Goal: Answer question/provide support

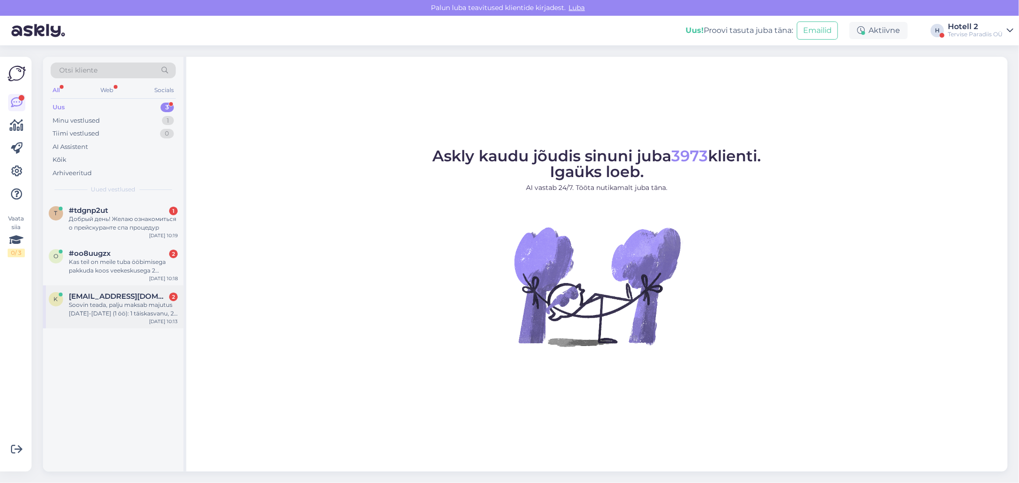
click at [101, 303] on div "Soovin teada, palju maksab majutus 10-11.oktoober (1 öö): 1 täiskasvanu, 2 last…" at bounding box center [123, 309] width 109 height 17
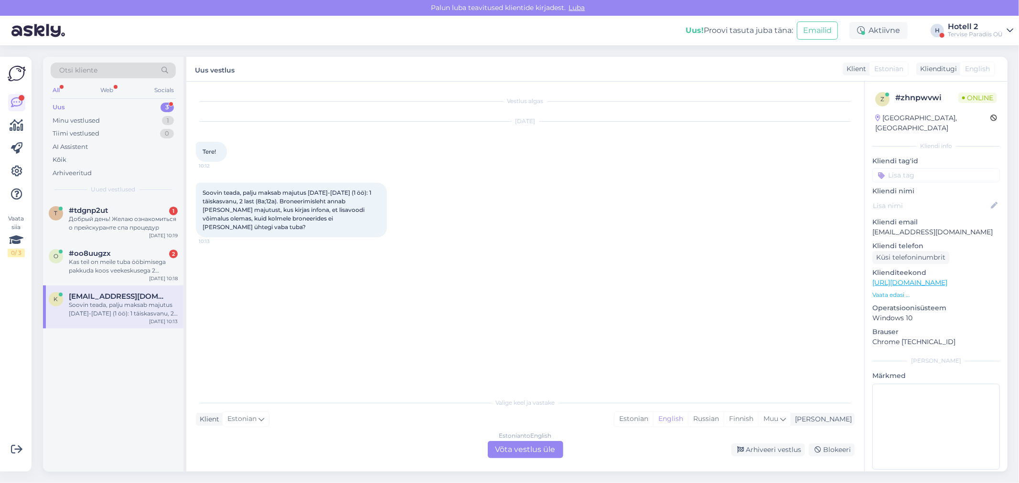
click at [528, 455] on div "Estonian to English Võta vestlus üle" at bounding box center [525, 449] width 75 height 17
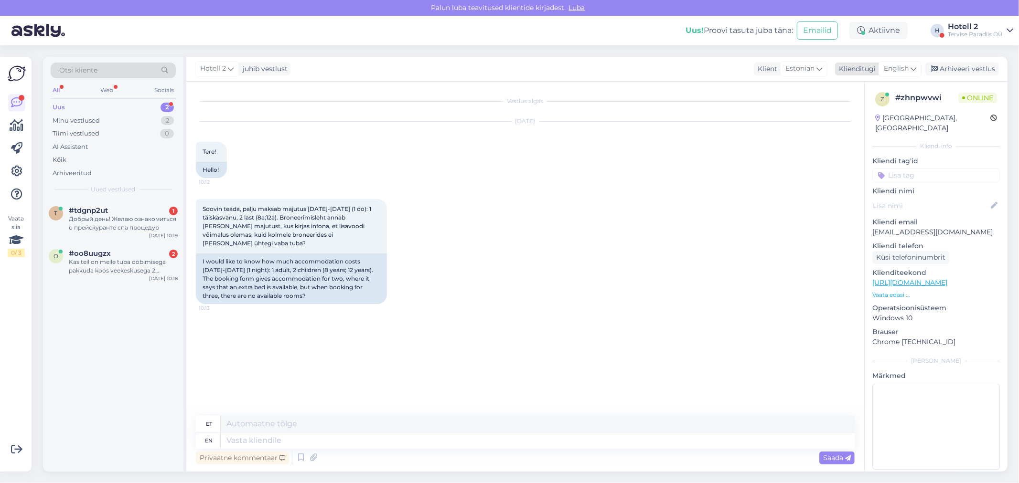
click at [892, 68] on span "English" at bounding box center [895, 69] width 25 height 11
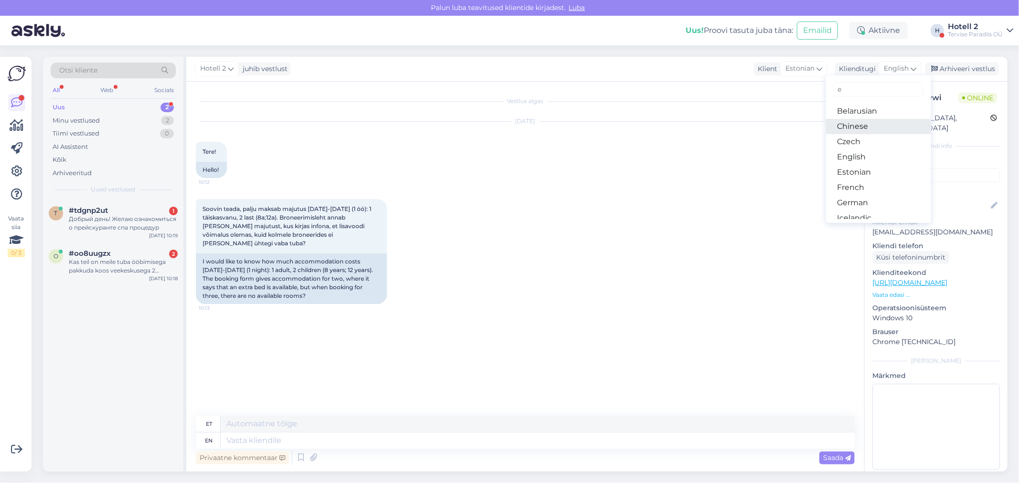
type input "es"
drag, startPoint x: 854, startPoint y: 125, endPoint x: 820, endPoint y: 151, distance: 42.8
click at [854, 125] on link "Estonian" at bounding box center [878, 126] width 105 height 15
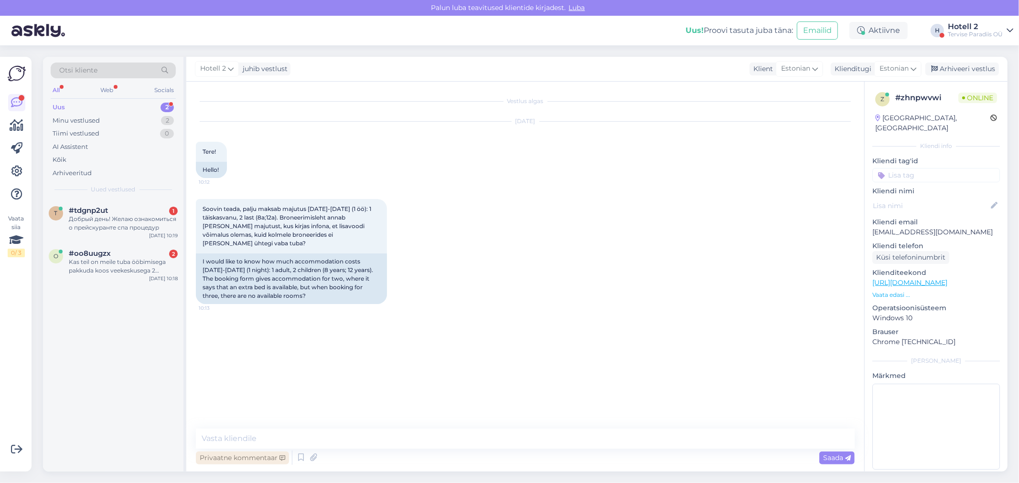
click at [254, 456] on div "Privaatne kommentaar" at bounding box center [242, 458] width 93 height 13
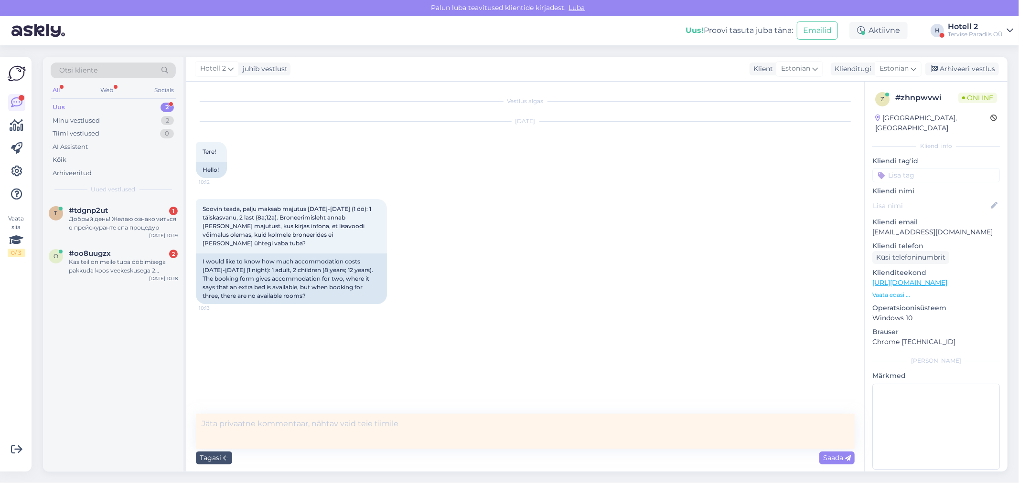
click at [253, 442] on textarea at bounding box center [525, 431] width 659 height 35
type textarea "Tere!"
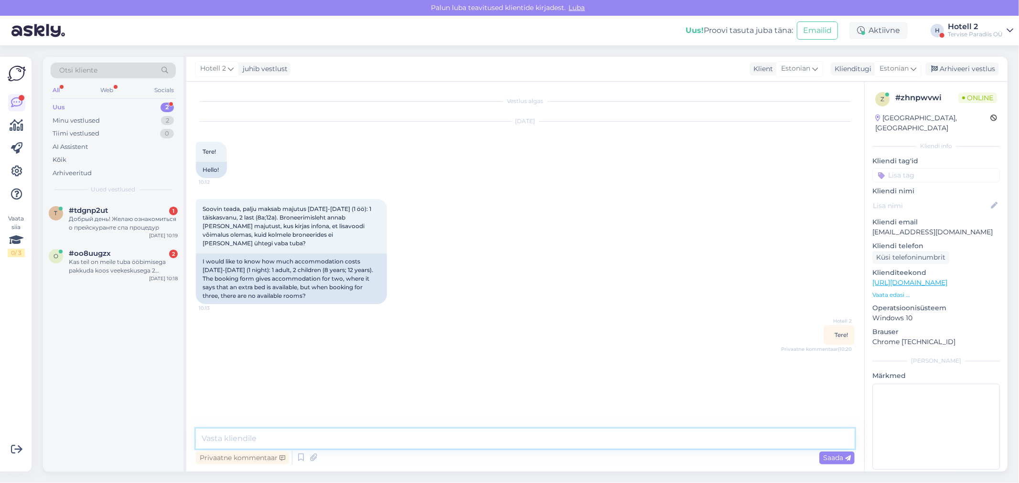
click at [250, 443] on textarea at bounding box center [525, 439] width 659 height 20
click at [201, 442] on textarea "Majutus 10.-11. Oktoober 1 täiskasvanule ja 2 lapsele on hind 271€. Meie kodule…" at bounding box center [525, 439] width 659 height 20
type textarea "Meil on majutus 10.-11. Oktoober 1 täiskasvanule ja 2 lapsele on hind 271€. Mei…"
click at [823, 456] on span "Saada" at bounding box center [837, 458] width 28 height 9
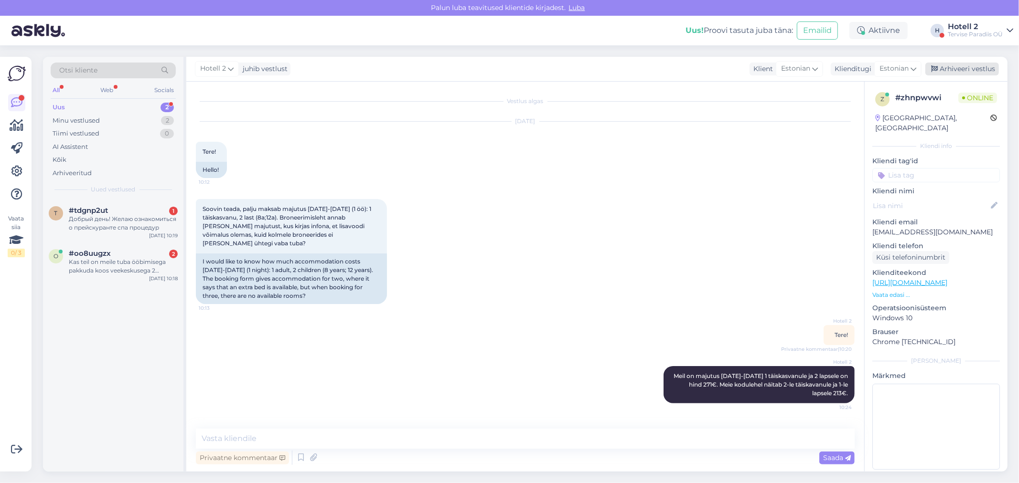
click at [946, 65] on div "Arhiveeri vestlus" at bounding box center [962, 69] width 74 height 13
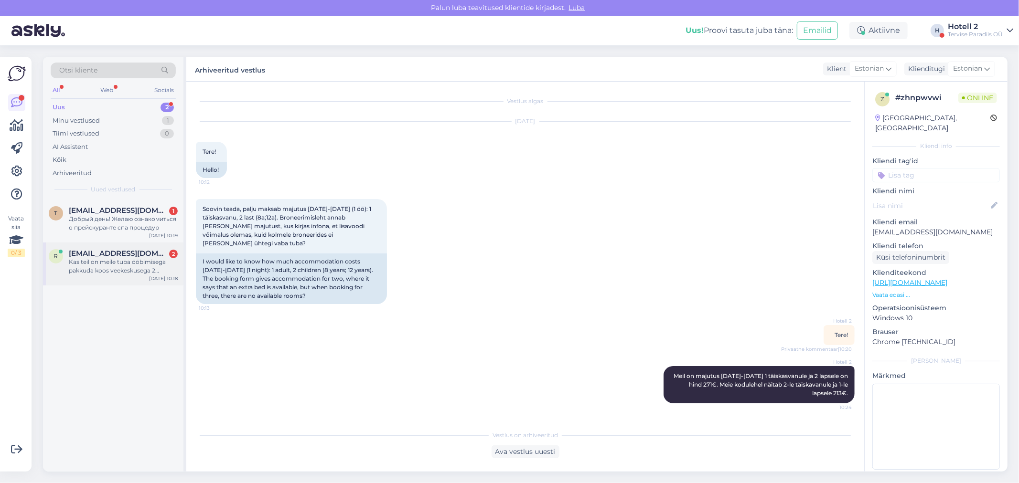
click at [114, 261] on div "Kas teil on meile tuba ööbimisega pakkuda koos veekeskusega 2 täiskavanut + 1 l…" at bounding box center [123, 266] width 109 height 17
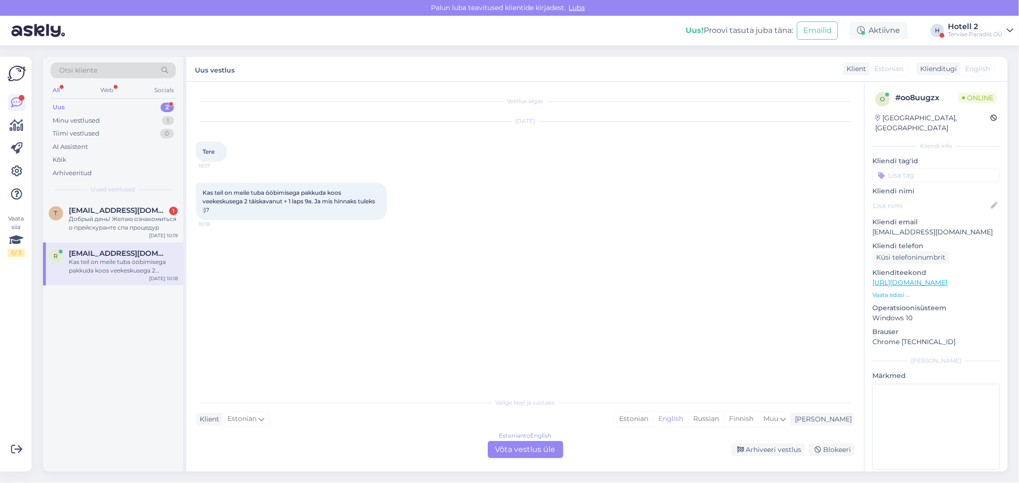
click at [497, 447] on div "Estonian to English Võta vestlus üle" at bounding box center [525, 449] width 75 height 17
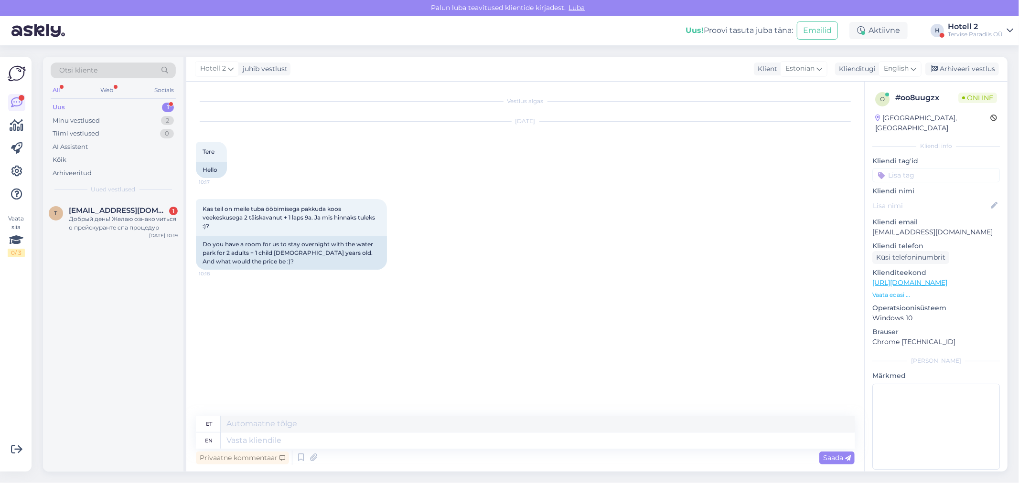
drag, startPoint x: 890, startPoint y: 69, endPoint x: 879, endPoint y: 92, distance: 25.0
click at [890, 69] on span "English" at bounding box center [895, 69] width 25 height 11
drag, startPoint x: 857, startPoint y: 129, endPoint x: 797, endPoint y: 158, distance: 66.9
click at [857, 128] on link "Estonian" at bounding box center [878, 126] width 105 height 15
click at [221, 432] on textarea at bounding box center [525, 439] width 659 height 20
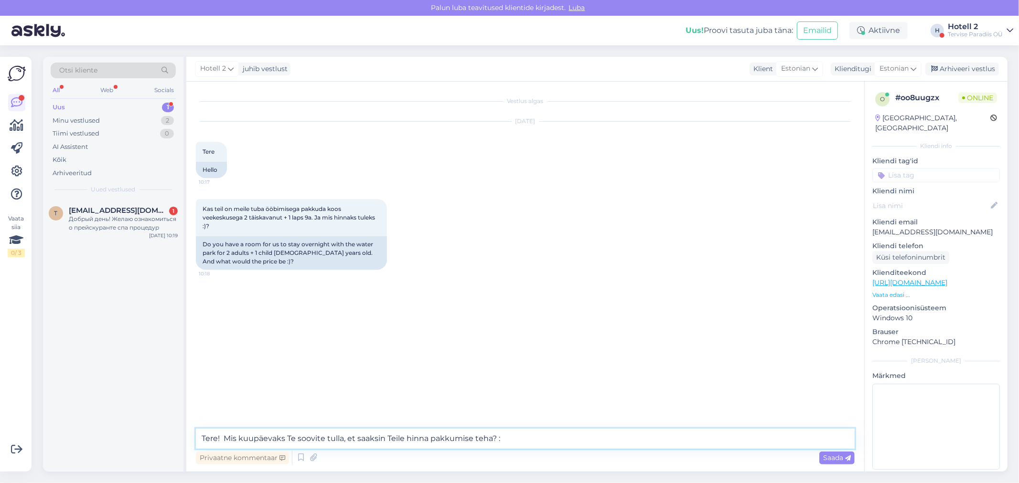
type textarea "Tere! Mis kuupäevaks Te soovite tulla, et saaksin Teile hinna pakkumise teha? :)"
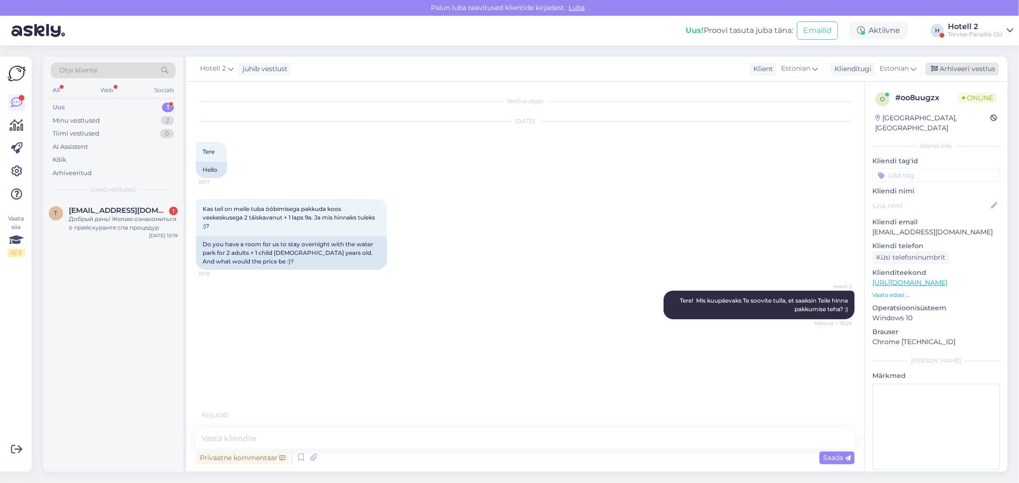
click at [936, 67] on icon at bounding box center [934, 69] width 7 height 7
click at [99, 220] on div "Добрый день! Желаю ознакомиться о прейскуранте спа процедур" at bounding box center [123, 223] width 109 height 17
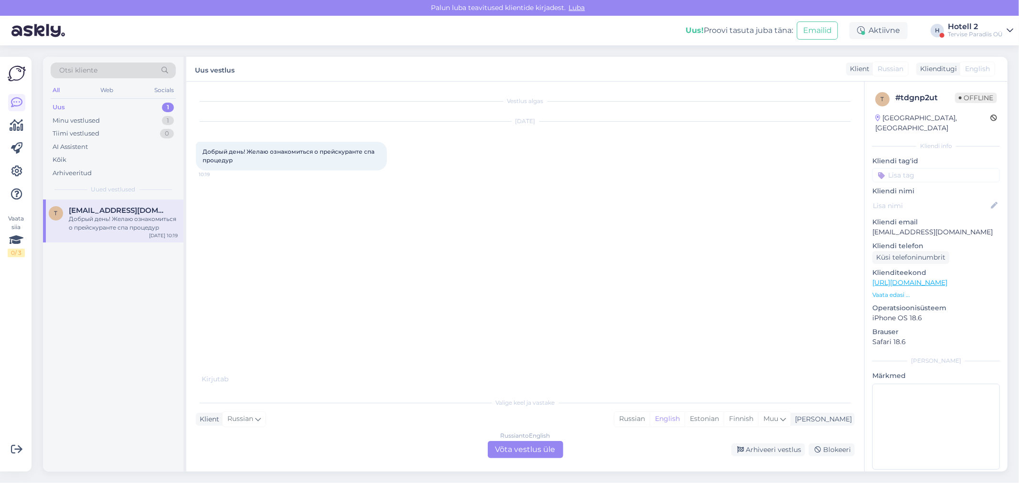
click at [529, 453] on div "Russian to English Võta vestlus üle" at bounding box center [525, 449] width 75 height 17
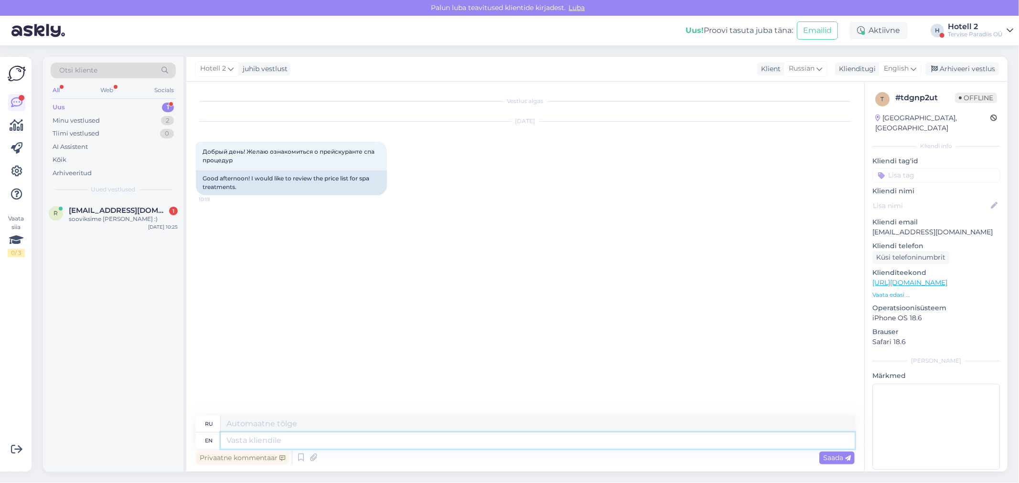
click at [234, 443] on textarea at bounding box center [538, 441] width 634 height 16
paste textarea "https://spa.terviseparadiis.ee/?"
type textarea "https://spa.terviseparadiis.ee/?"
type textarea "https://spa.terviseparadiis.ee/"
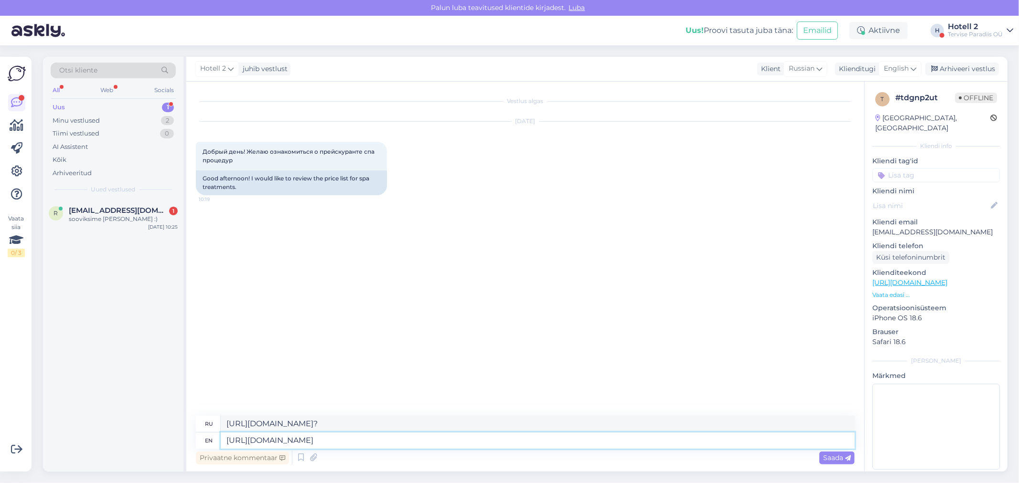
type textarea "https://spa.terviseparadiis.ee/"
type textarea "h"
type textarea "Hello!"
type textarea "Привет!"
type textarea "Hello! In t"
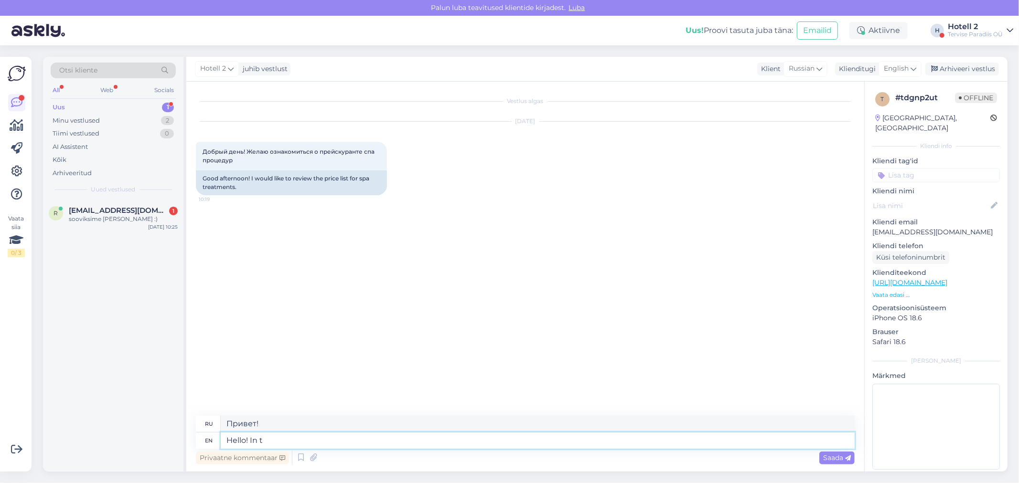
type textarea "Привет! В"
type textarea "Hello! In this"
type textarea "Привет! В этом"
type textarea "Hello! In this link"
type textarea "Привет! По этой ссылке"
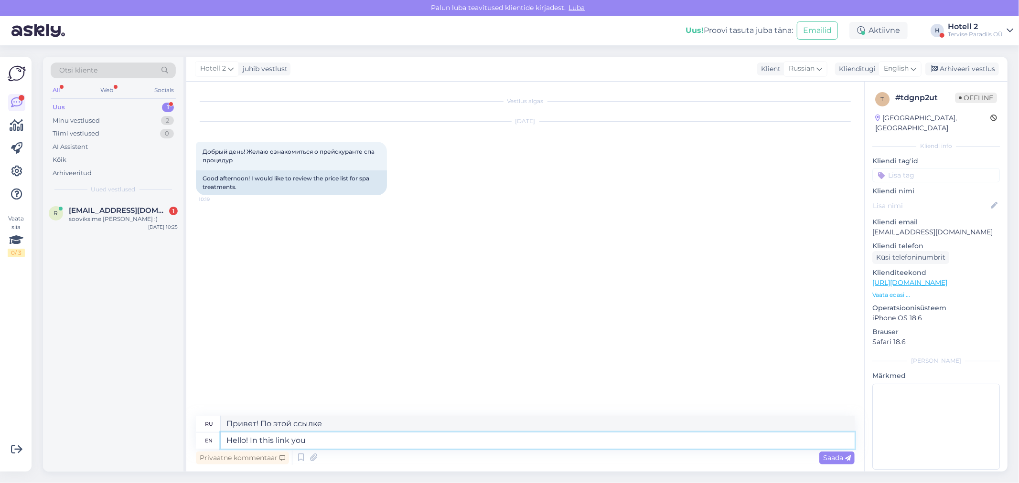
type textarea "Hello! In this link you c"
type textarea "Привет! По этой ссылке вы"
type textarea "Hello! In this link you can"
type textarea "Привет! По этой ссылке вы можете"
type textarea "Hello! In this link you can look"
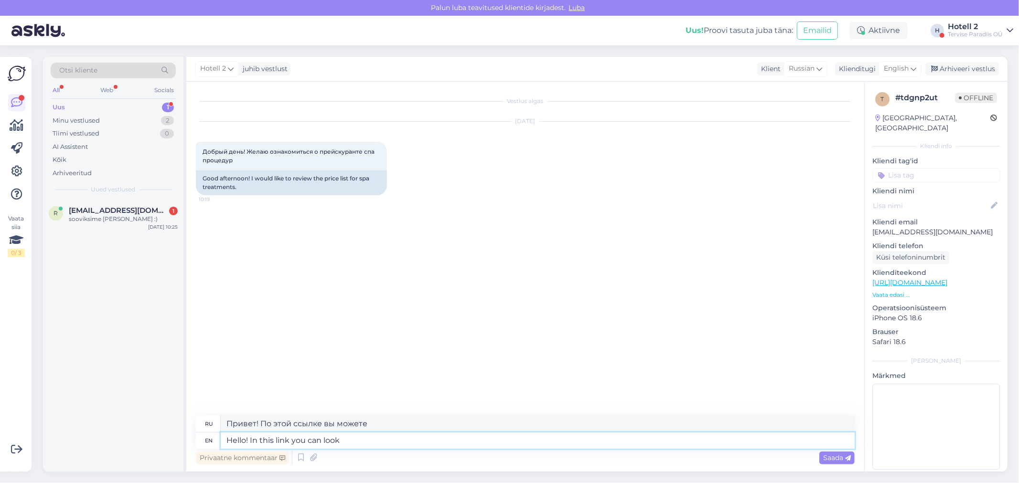
type textarea "Привет! По этой ссылке вы можете посмотреть"
type textarea "Hello! In this link you can look more"
type textarea "Привет! По этой ссылке можно посмотреть больше."
type textarea "Hello! In this link you can look more closely"
type textarea "Привет! По этой ссылке можно посмотреть подробнее."
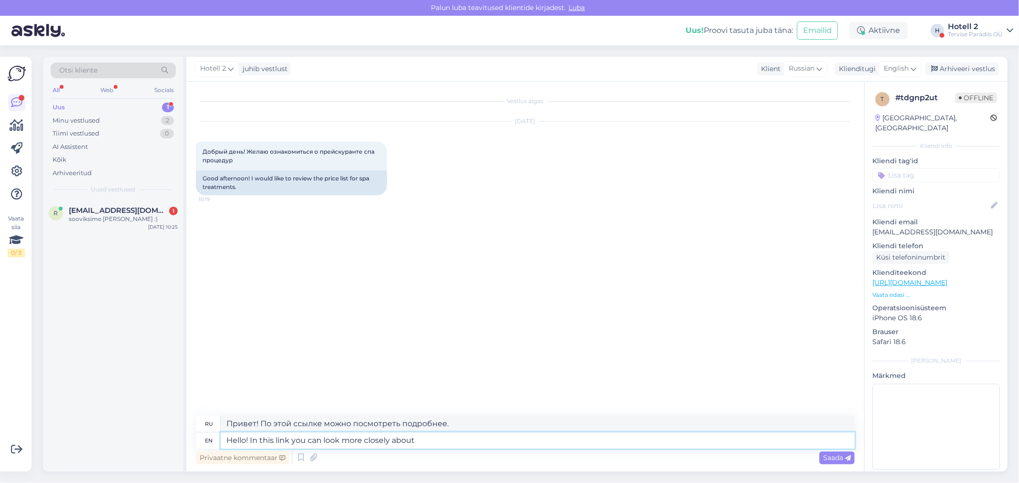
type textarea "Hello! In this link you can look more closely about t"
type textarea "Привет! По этой ссылке вы можете узнать больше о"
type textarea "Hello! In this link you can look more closely about the"
type textarea "Привет! По этой ссылке вы можете подробнее узнать о"
paste textarea "https://spa.terviseparadiis.ee/?_gl=1*pj15js*_ga*MTEzMzYwNTA2OS4xNzUxNjI4ODQ2*_…"
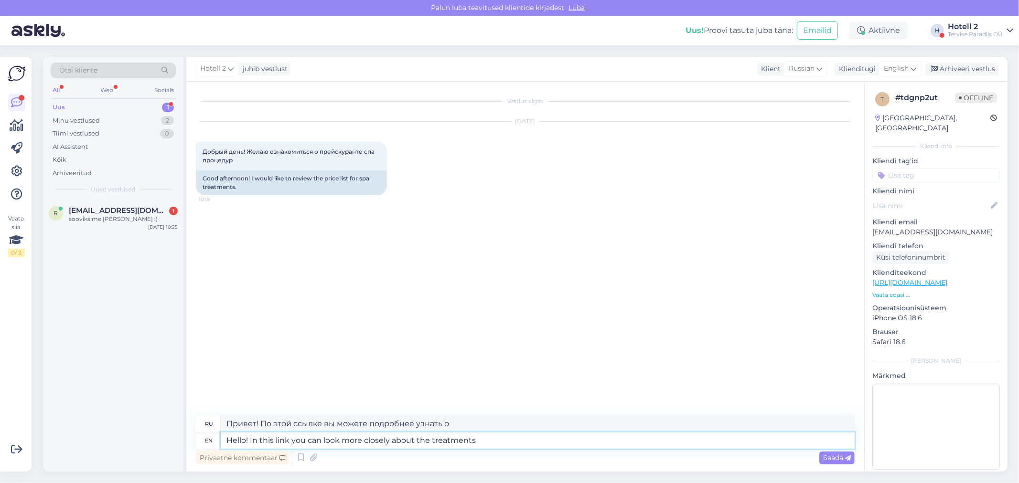
type textarea "Hello! In this link you can look more closely about the treatments https://spa.…"
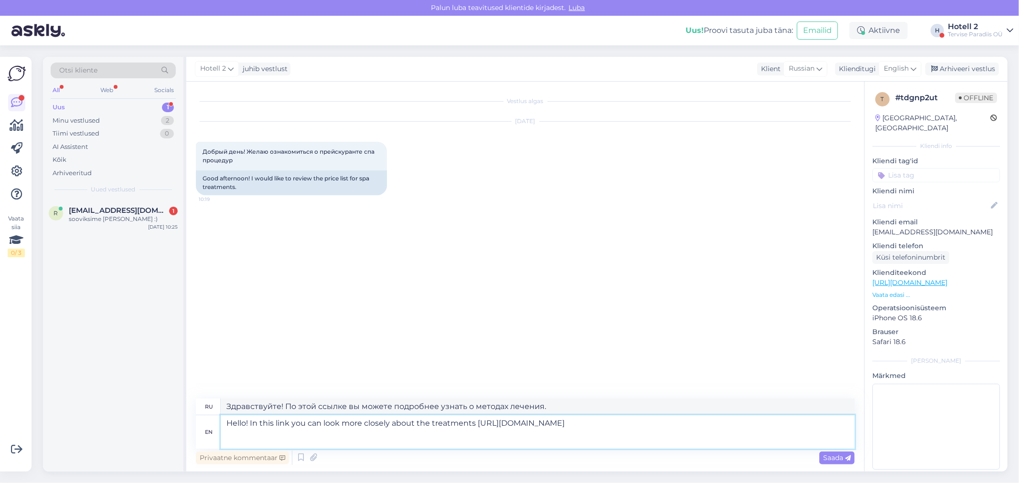
type textarea "Здравствуйте! По этой ссылке вы можете подробнее узнать о процедурах: https://s…"
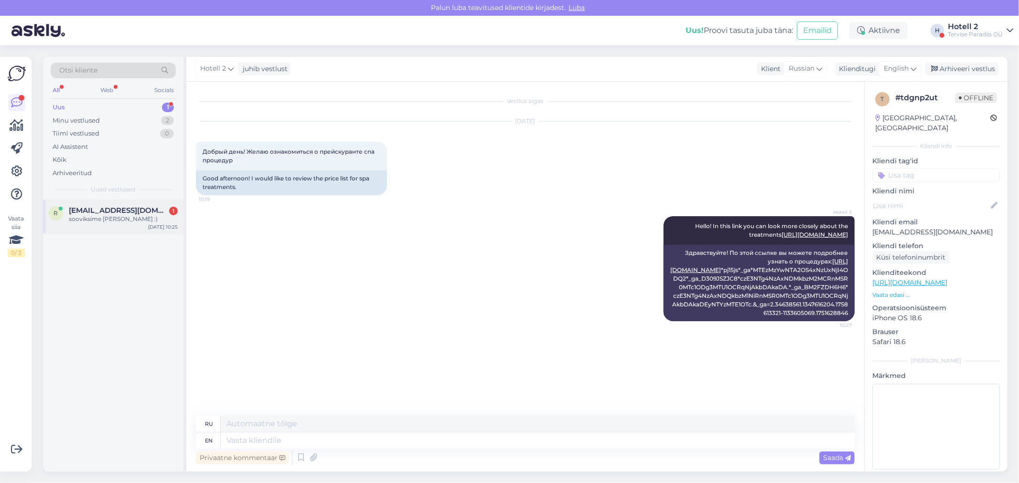
click at [74, 213] on span "raimopent11@gmail.com" at bounding box center [118, 210] width 99 height 9
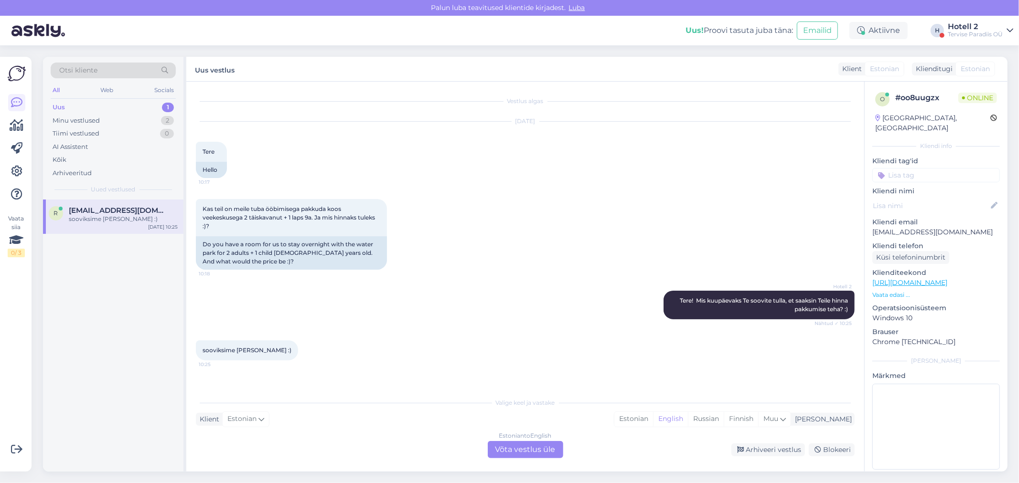
click at [517, 453] on div "Estonian to English Võta vestlus üle" at bounding box center [525, 449] width 75 height 17
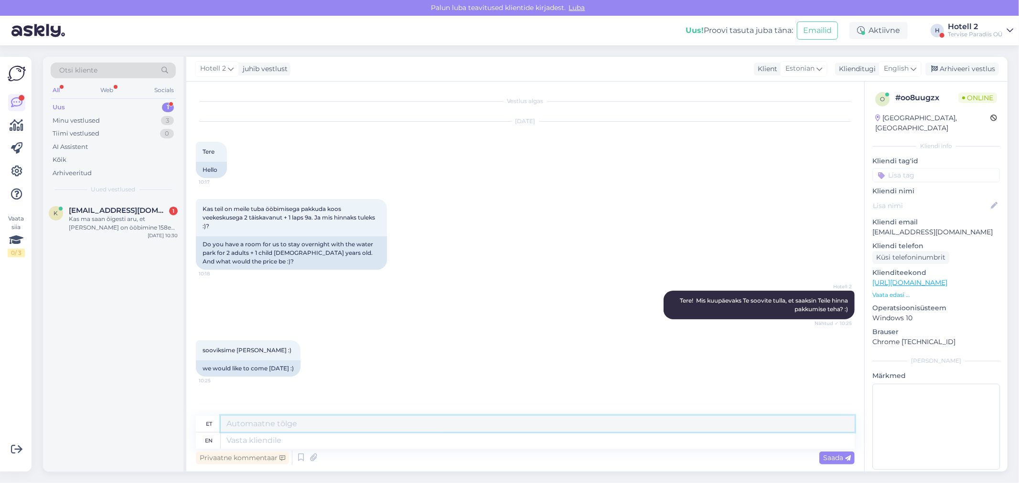
click at [239, 428] on textarea at bounding box center [538, 424] width 634 height 16
click at [898, 73] on span "English" at bounding box center [895, 69] width 25 height 11
click at [867, 123] on link "Estonian" at bounding box center [878, 126] width 105 height 15
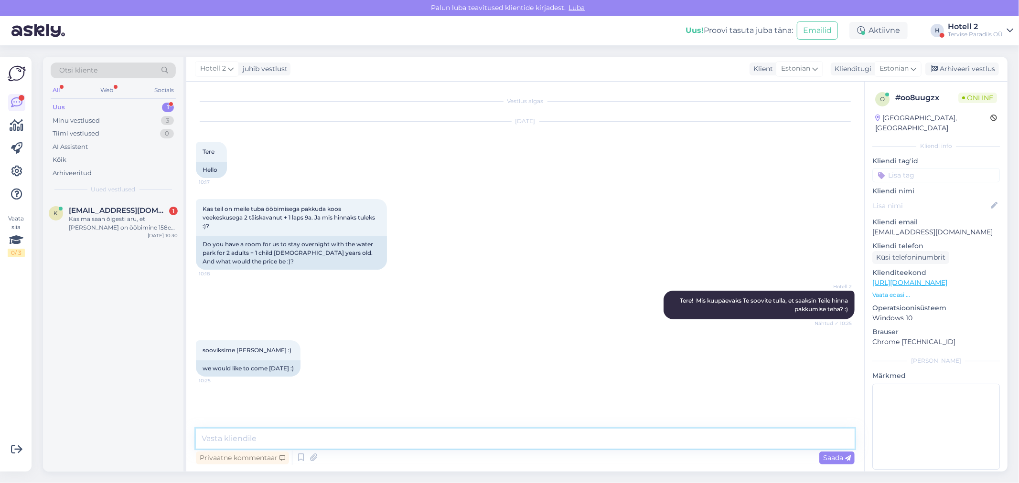
click at [238, 438] on textarea at bounding box center [525, 439] width 659 height 20
type textarea "Meil on tänaseks ainult sviiti pakkuda, hinnaks on 305€. Saate meie kodulehel b…"
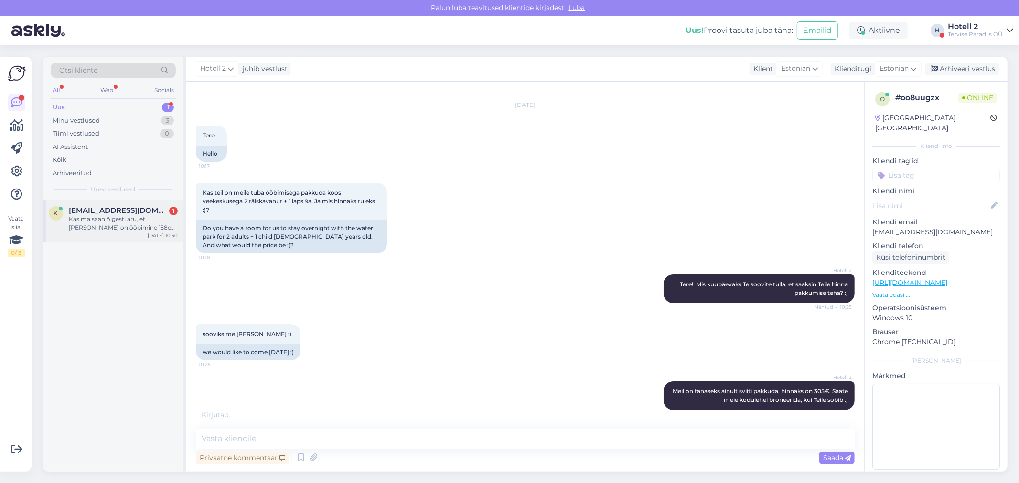
click at [141, 222] on div "Kas ma saan õigesti aru, et kahele on ööbimine 158eur ja lisavoodi ühele lapsel…" at bounding box center [123, 223] width 109 height 17
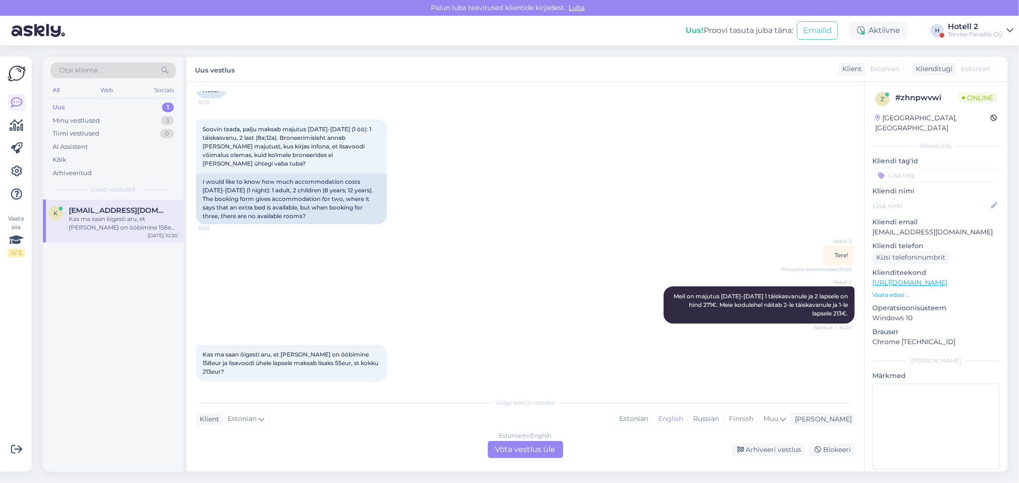
scroll to position [70, 0]
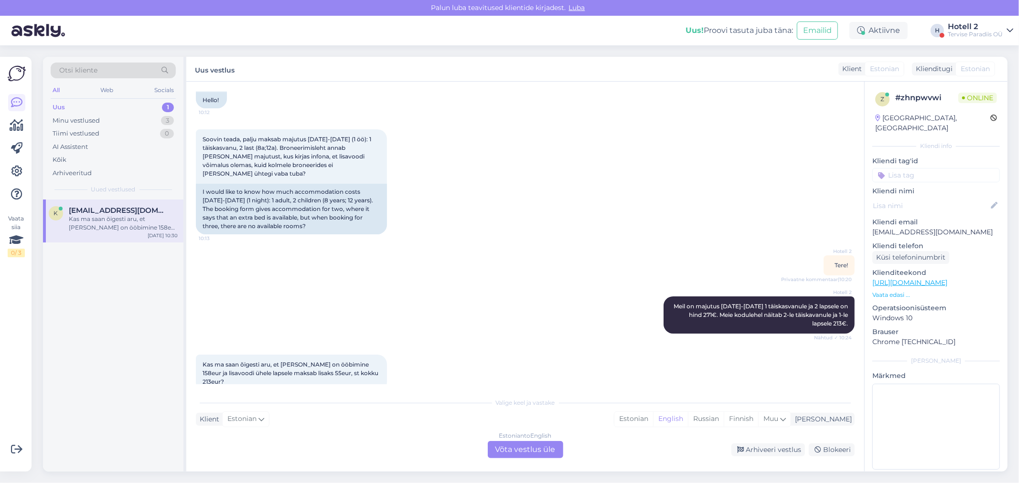
click at [507, 446] on div "Estonian to English Võta vestlus üle" at bounding box center [525, 449] width 75 height 17
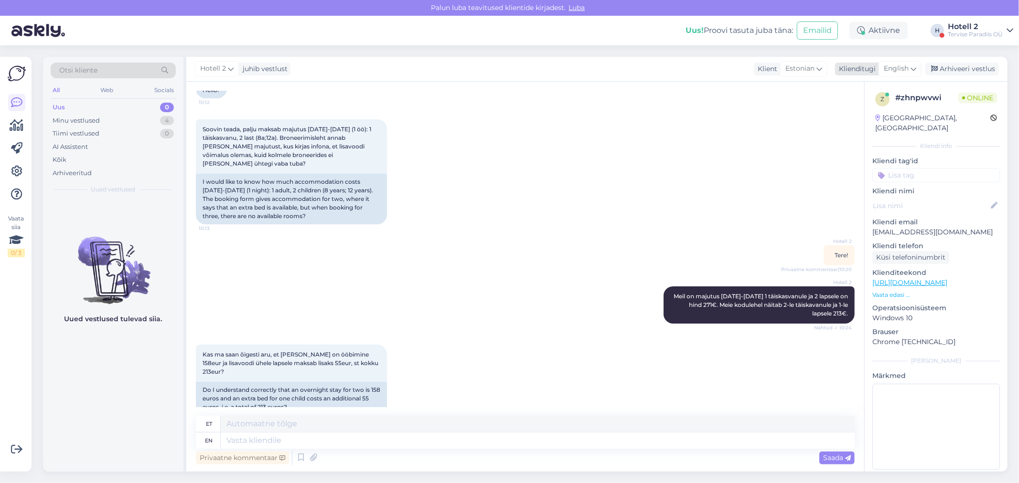
click at [901, 71] on span "English" at bounding box center [895, 69] width 25 height 11
drag, startPoint x: 856, startPoint y: 122, endPoint x: 820, endPoint y: 142, distance: 40.9
click at [856, 122] on link "Estonian" at bounding box center [878, 126] width 105 height 15
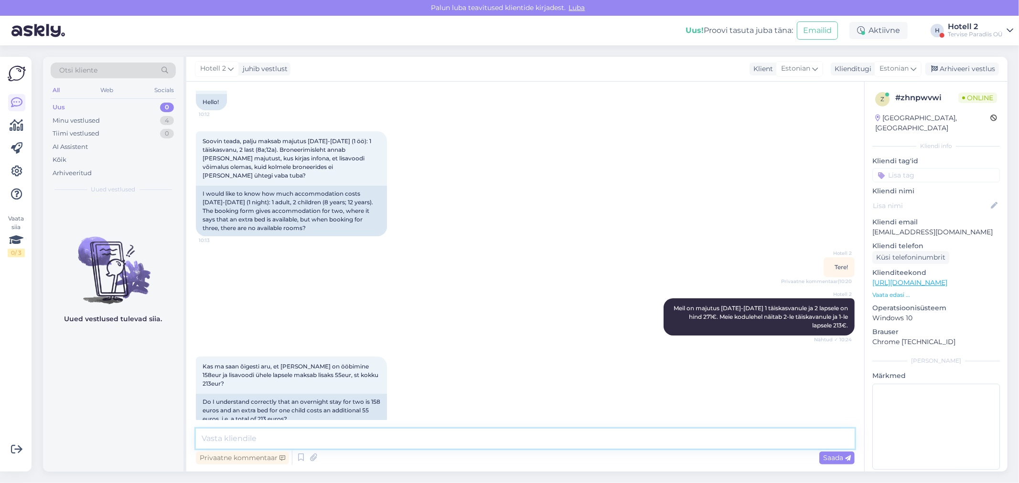
click at [241, 440] on textarea at bounding box center [525, 439] width 659 height 20
type textarea "T"
type textarea "J"
type textarea "Jah."
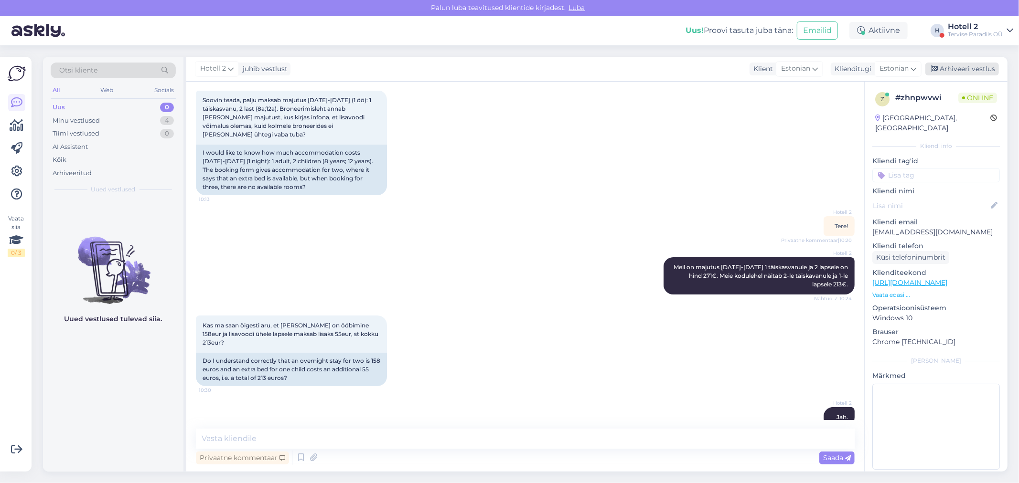
click at [947, 70] on div "Arhiveeri vestlus" at bounding box center [962, 69] width 74 height 13
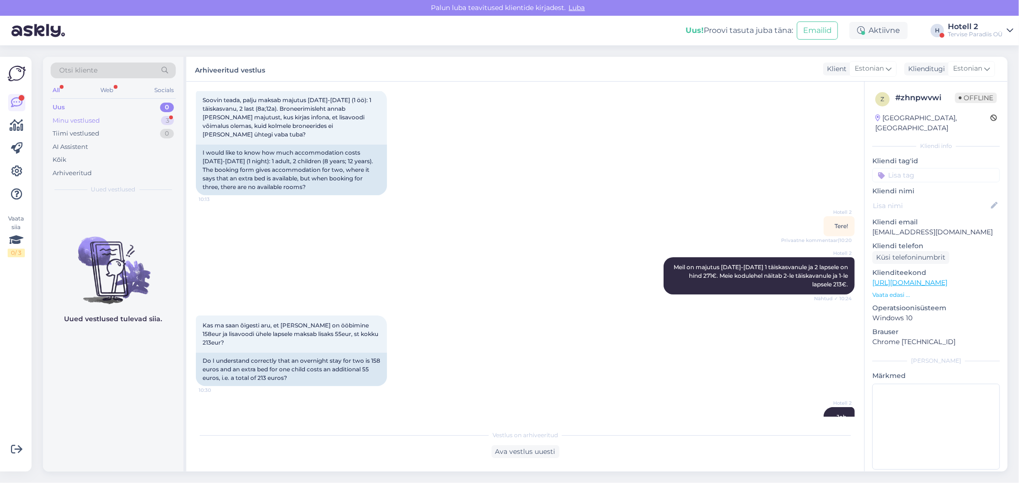
click at [79, 116] on div "Minu vestlused" at bounding box center [76, 121] width 47 height 10
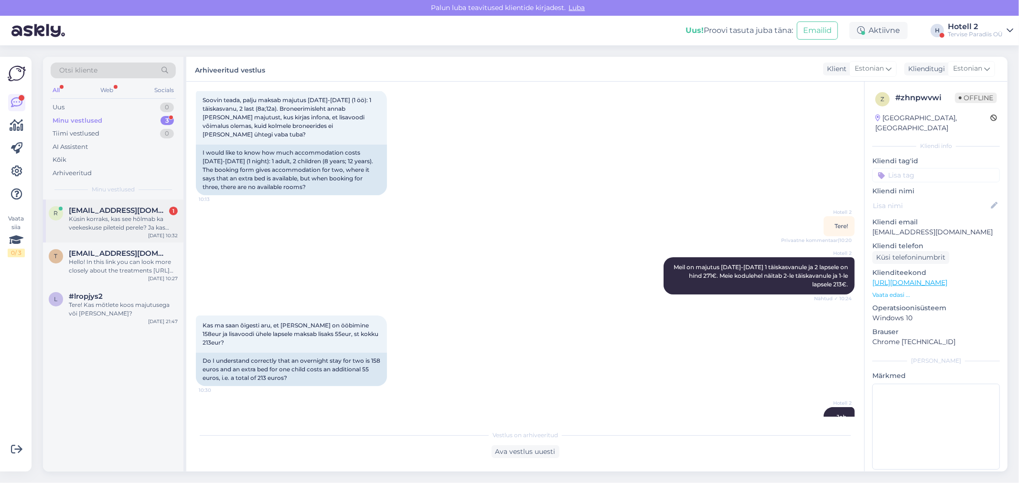
click at [87, 217] on div "Küsin korraks, kas see hõlmab ka veekeskuse pileteid perele? Ja kas saame ka ho…" at bounding box center [123, 223] width 109 height 17
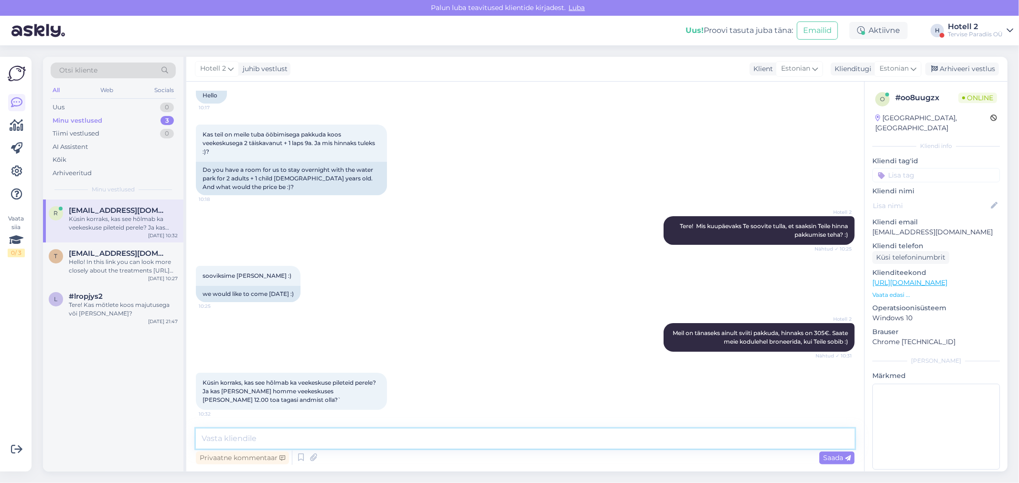
click at [242, 447] on textarea at bounding box center [525, 439] width 659 height 20
click at [325, 438] on textarea "Jah, veekeskus on hinna sees ja kuna reedel ja laupäevati ei ole saunad hinna s…" at bounding box center [525, 439] width 659 height 20
click at [363, 436] on textarea "Jah, veekeskus on hinna sees. Kuna reedel ja laupäevati ei ole saunad hinna see…" at bounding box center [525, 439] width 659 height 20
click at [656, 440] on textarea "Jah, veekeskus on hinna sees. Kuna reedeti ja laupäevati ei ole saunad hinna se…" at bounding box center [525, 439] width 659 height 20
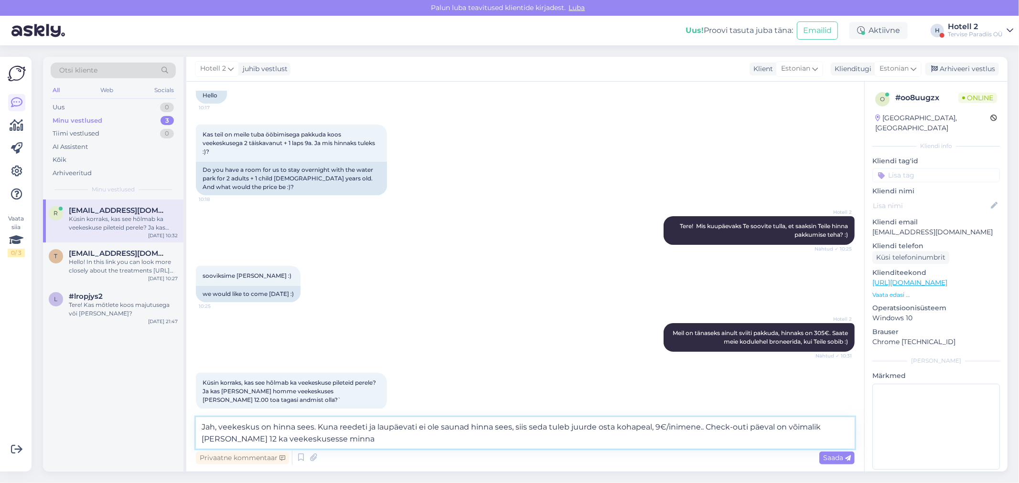
type textarea "Jah, veekeskus on hinna sees. Kuna reedeti ja laupäevati ei ole saunad hinna se…"
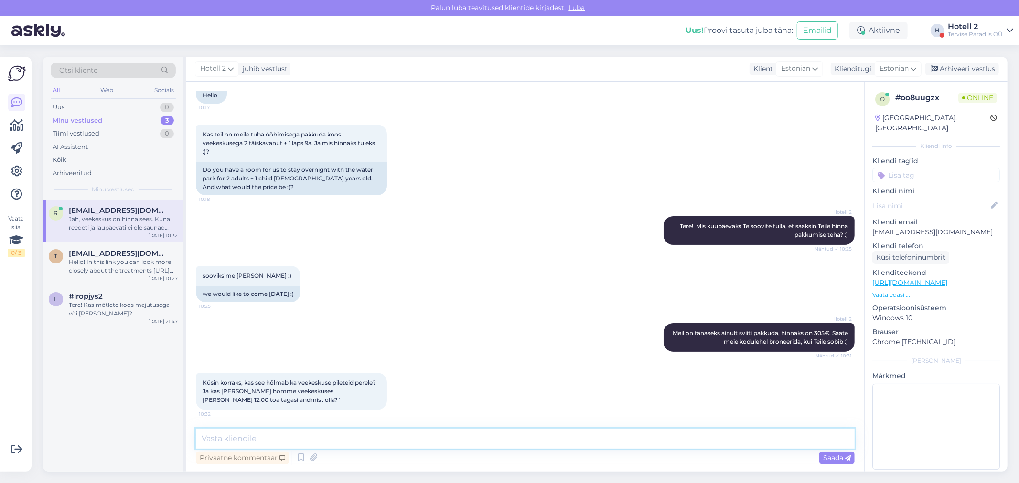
scroll to position [141, 0]
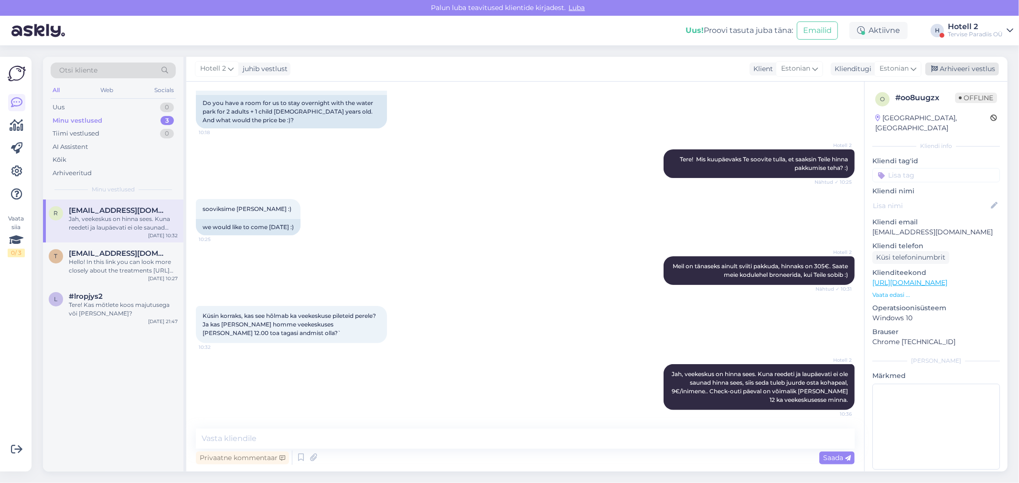
click at [942, 65] on div "Arhiveeri vestlus" at bounding box center [962, 69] width 74 height 13
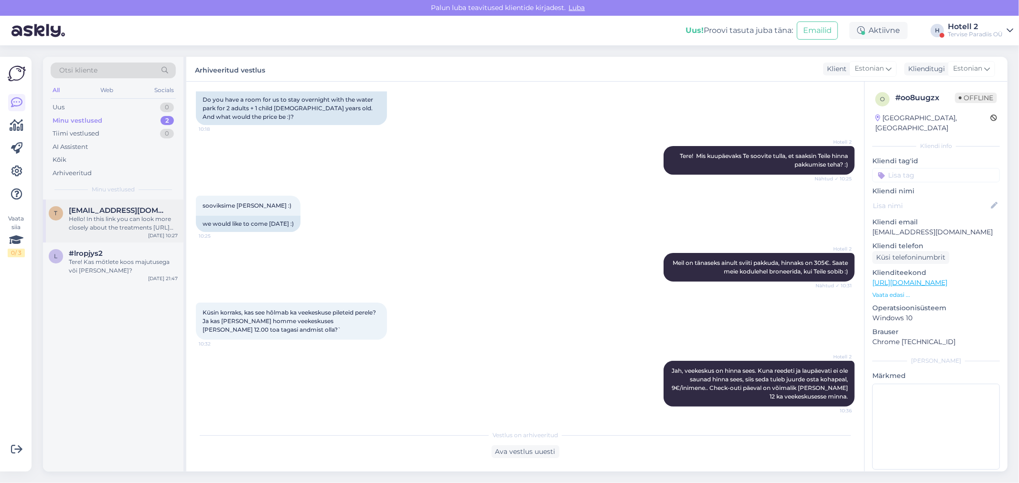
click at [126, 217] on div "Hello! In this link you can look more closely about the treatments https://spa.…" at bounding box center [123, 223] width 109 height 17
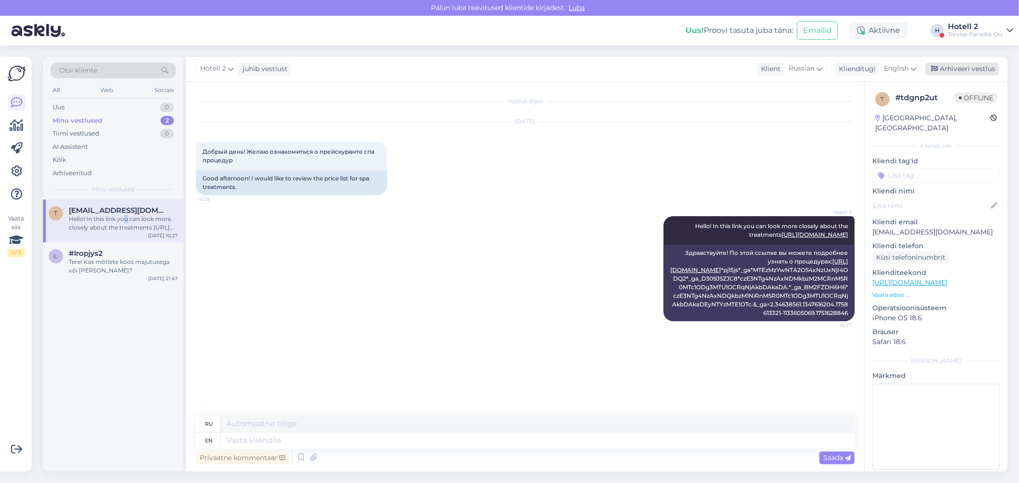
click at [958, 72] on div "Arhiveeri vestlus" at bounding box center [962, 69] width 74 height 13
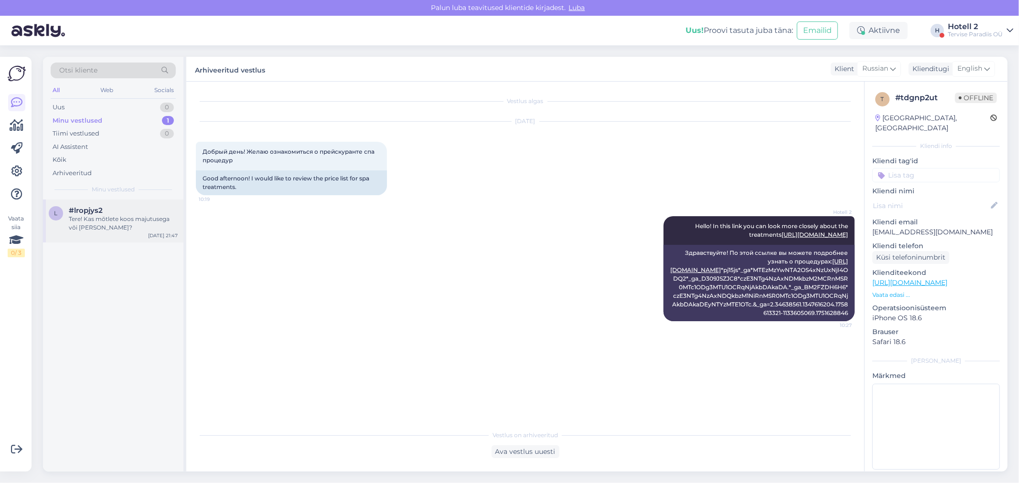
drag, startPoint x: 80, startPoint y: 215, endPoint x: 137, endPoint y: 207, distance: 56.9
click at [82, 215] on div "Tere! Kas mõtlete koos majutusega või ilma?" at bounding box center [123, 223] width 109 height 17
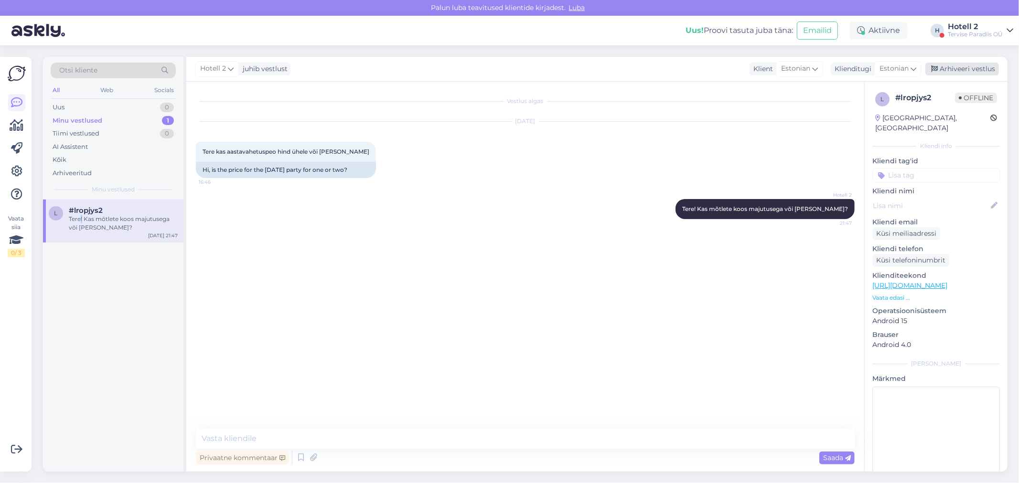
click at [958, 64] on div "Arhiveeri vestlus" at bounding box center [962, 69] width 74 height 13
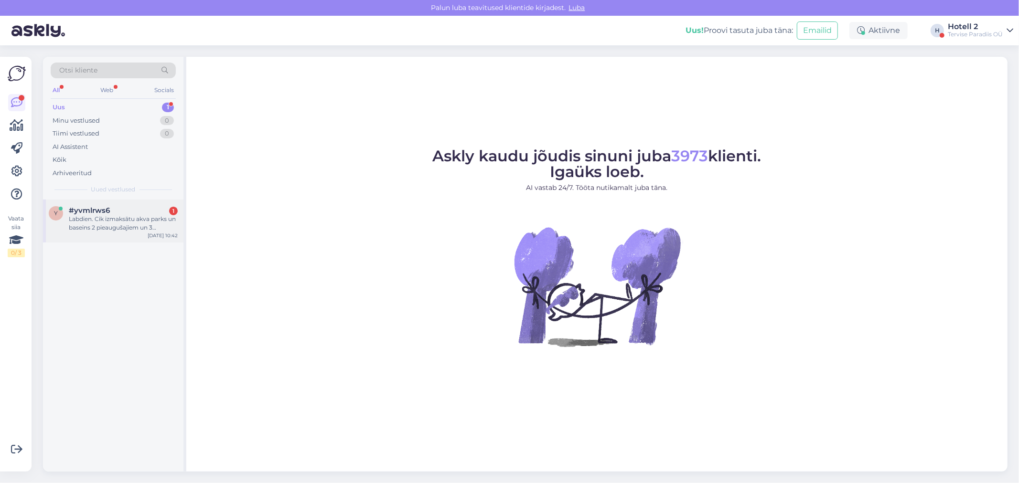
click at [139, 206] on div "#yvmlrws6 1" at bounding box center [123, 210] width 109 height 9
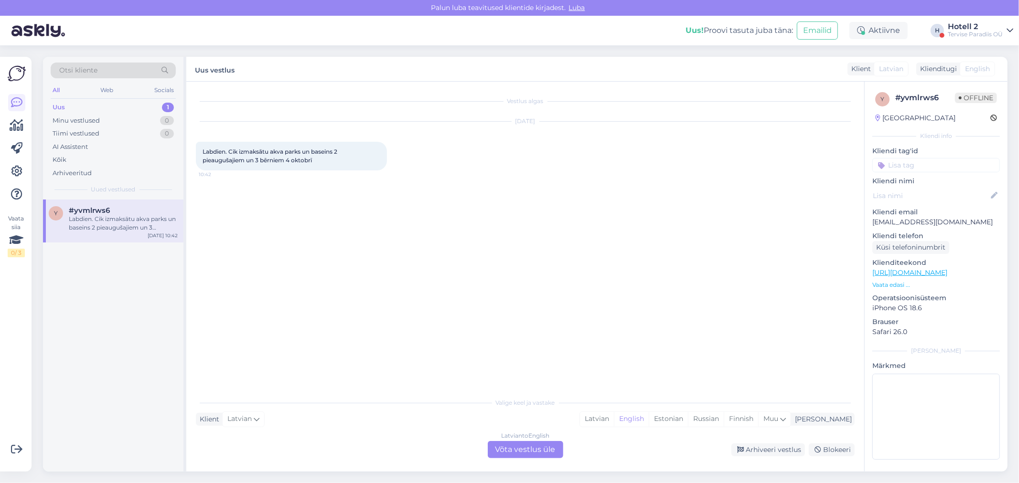
click at [523, 443] on div "Latvian to English Võta vestlus üle" at bounding box center [525, 449] width 75 height 17
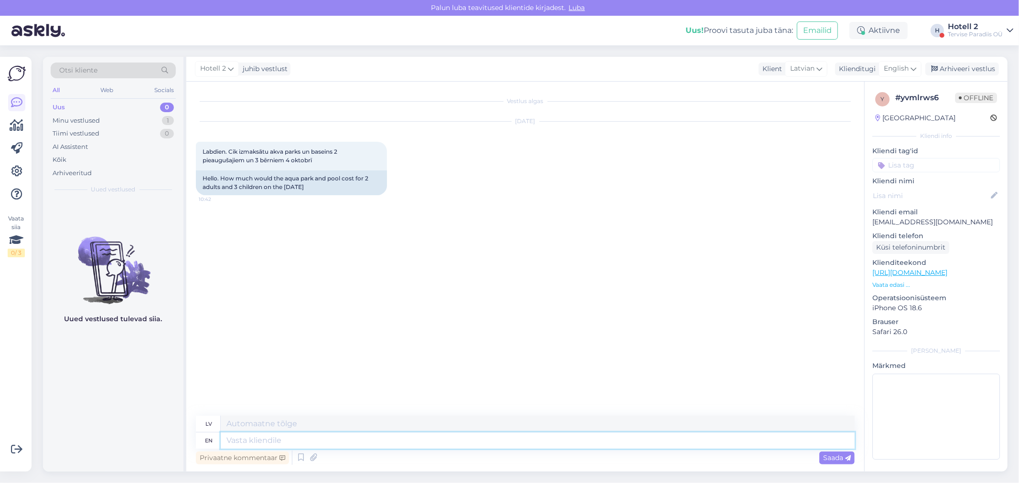
click at [245, 443] on textarea at bounding box center [538, 441] width 634 height 16
type textarea "You"
type textarea "Tu"
type textarea "You can"
type textarea "Jūs varat"
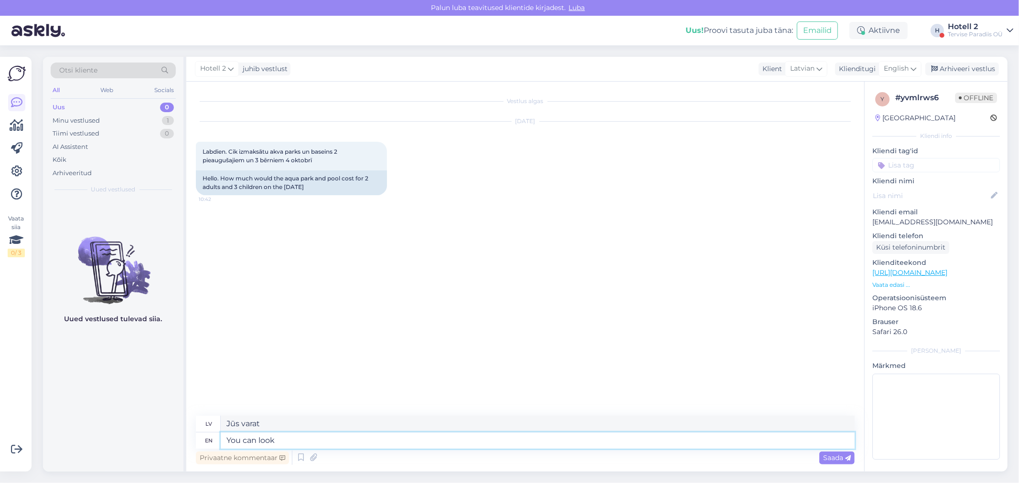
type textarea "You can look"
type textarea "Jūs varat paskatīties"
type textarea "You can look the"
type textarea "Jūs varat apskatīt"
type textarea "You can look the prices"
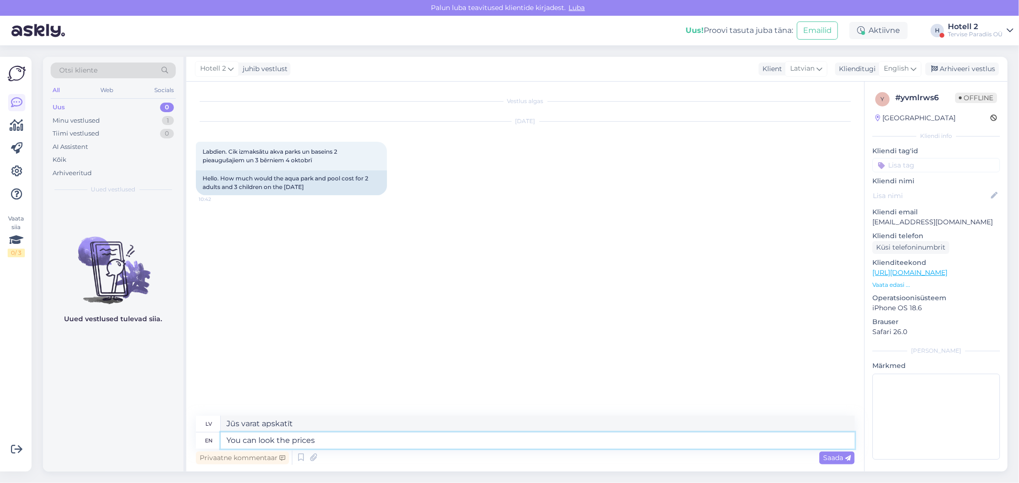
type textarea "Jūs varat apskatīt cenas"
type textarea "You can look the prices here"
type textarea "Cenas var apskatīt šeit"
paste textarea "[URL][DOMAIN_NAME]"
type textarea "You can look the prices here [URL][DOMAIN_NAME]"
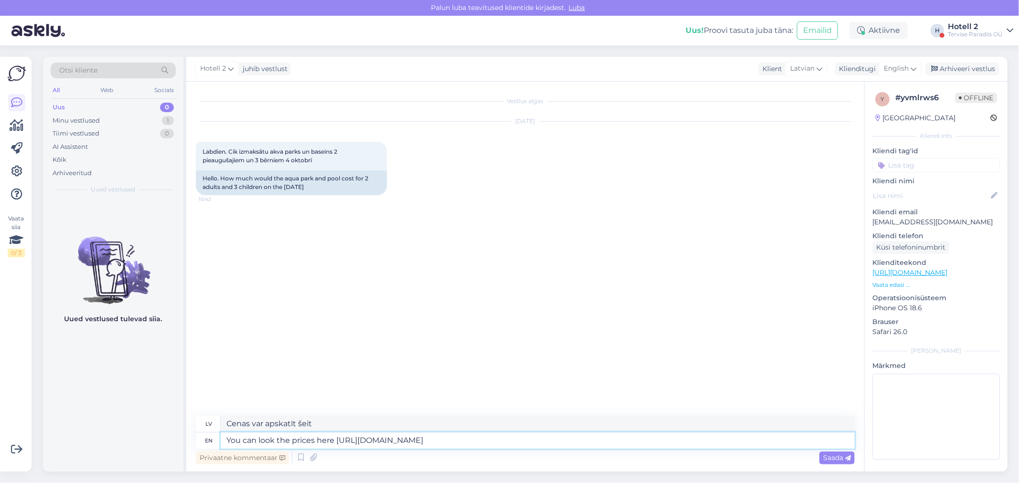
type textarea "Cenas varat apskatīt šeit: [URL][DOMAIN_NAME]"
